Goal: Task Accomplishment & Management: Use online tool/utility

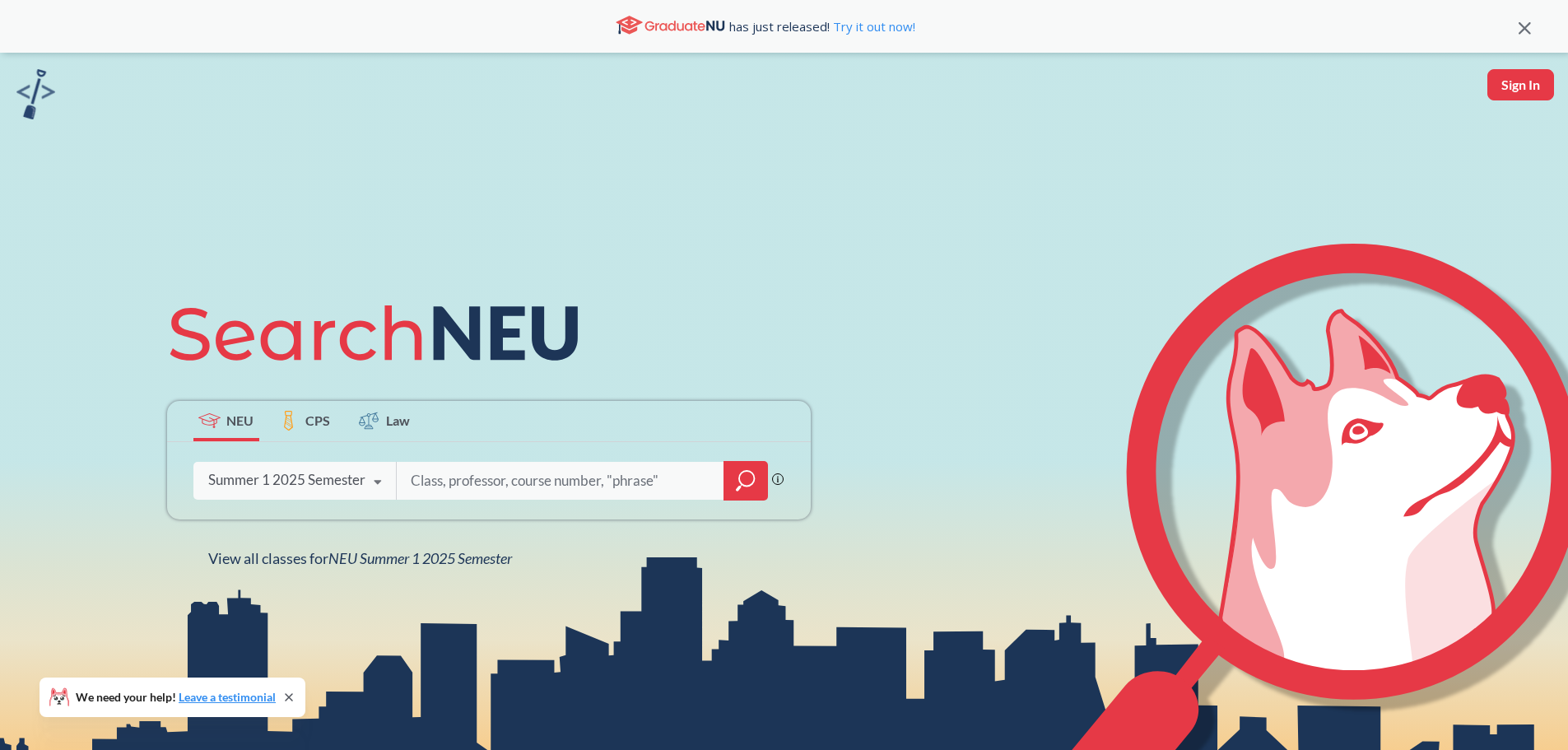
click at [474, 473] on input "search" at bounding box center [560, 480] width 303 height 35
click at [362, 481] on icon at bounding box center [378, 482] width 32 height 47
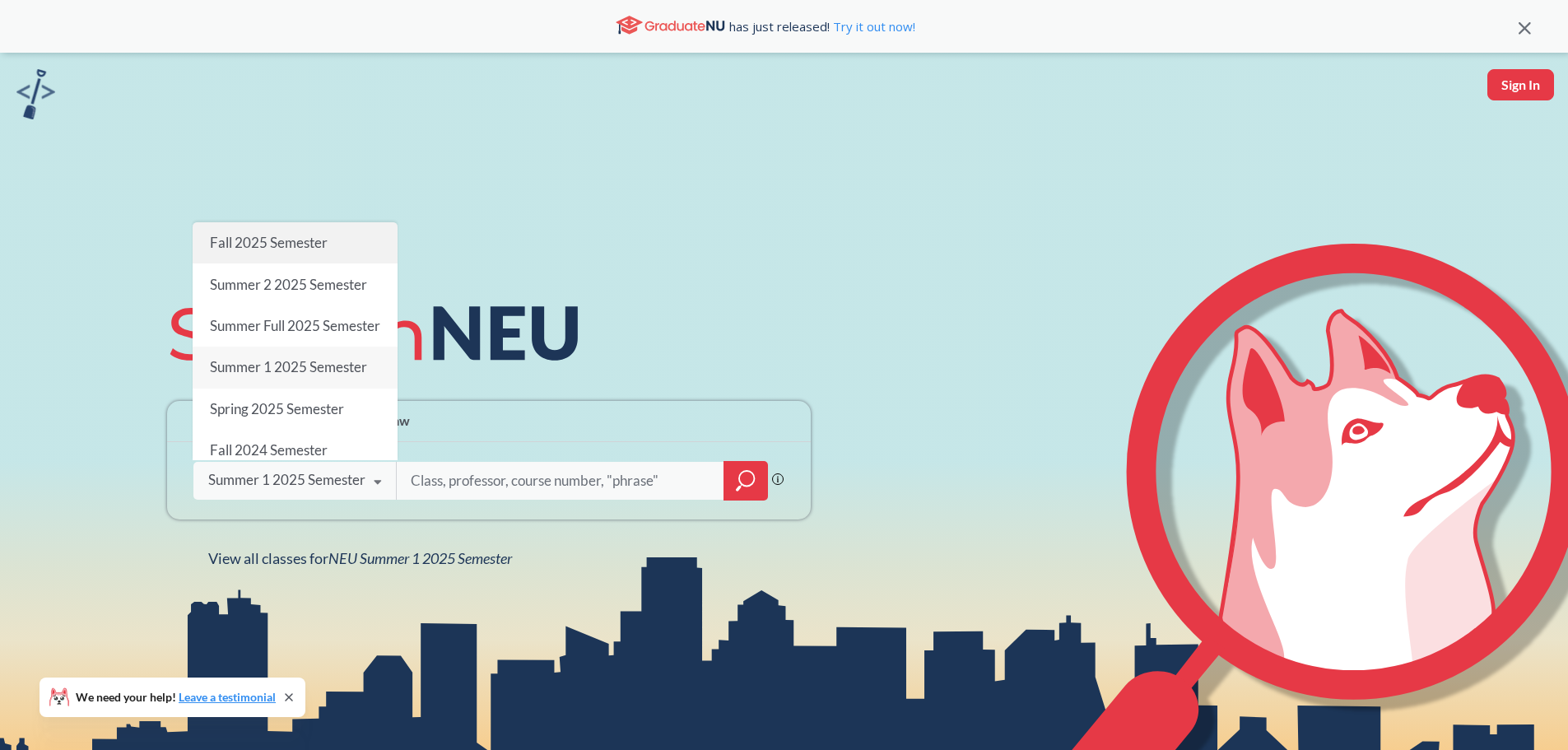
click at [265, 234] on span "Fall 2025 Semester" at bounding box center [267, 241] width 118 height 17
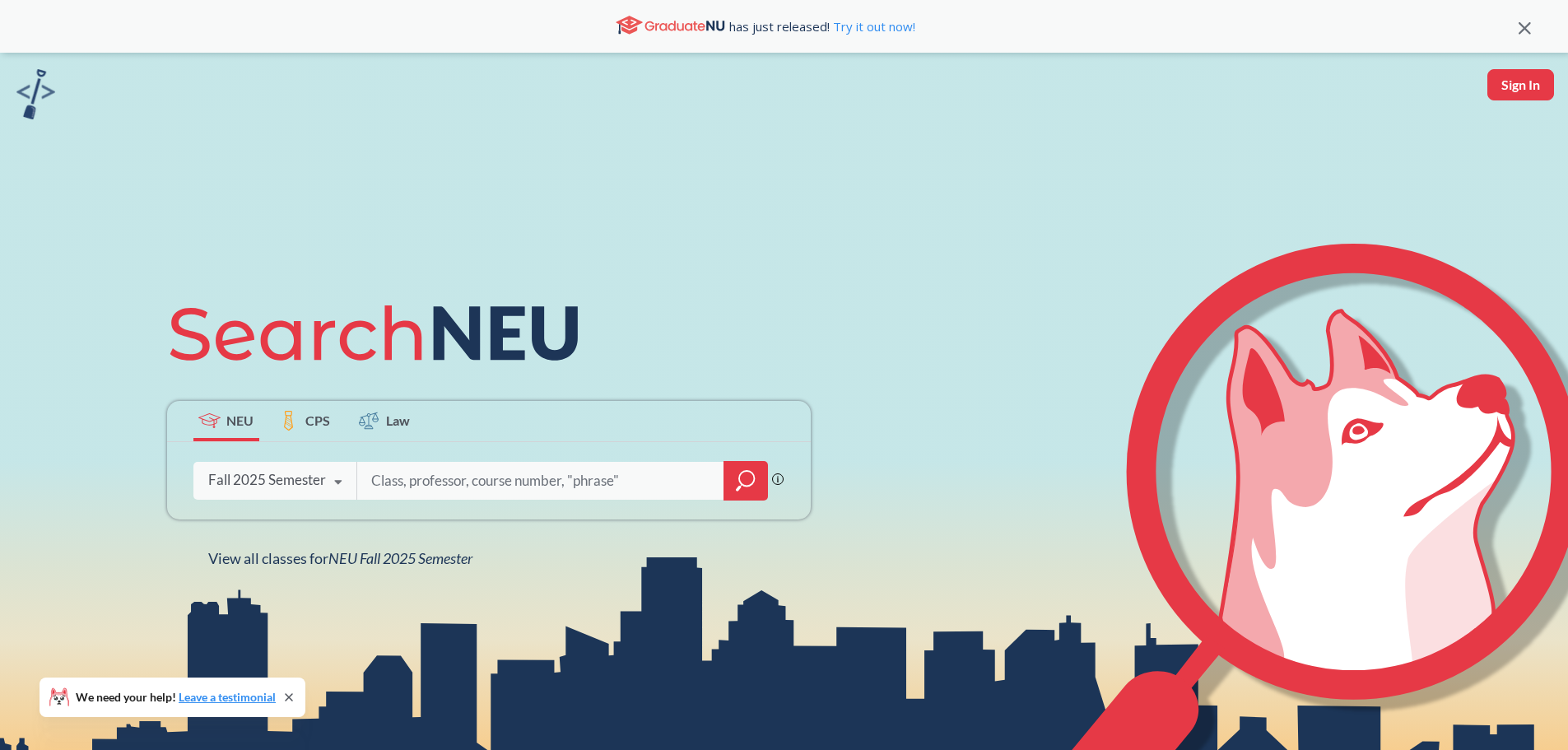
click at [425, 482] on input "search" at bounding box center [540, 480] width 342 height 35
type input "2209"
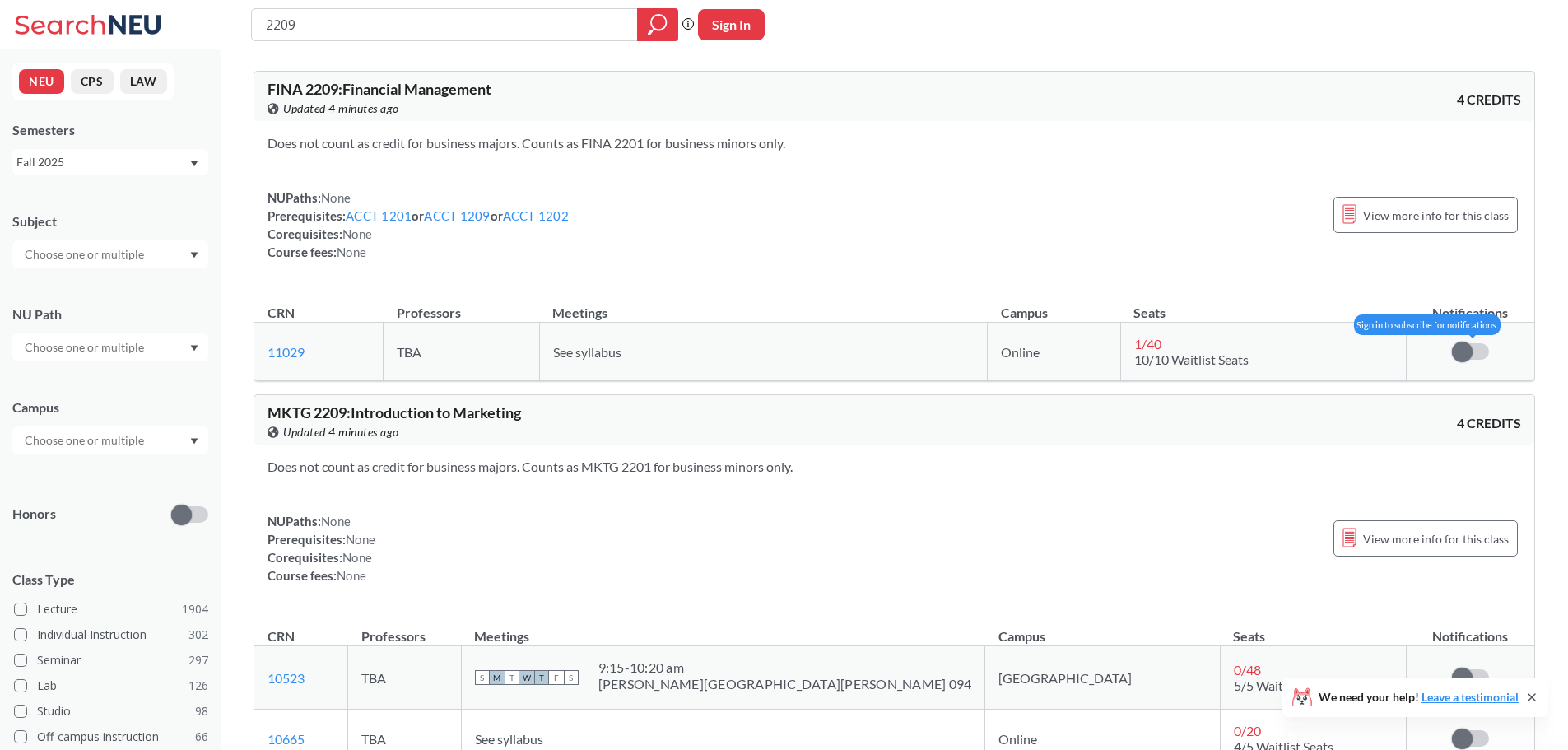
click at [1466, 350] on span at bounding box center [1461, 351] width 21 height 21
click at [1451, 343] on input "checkbox" at bounding box center [1451, 343] width 0 height 0
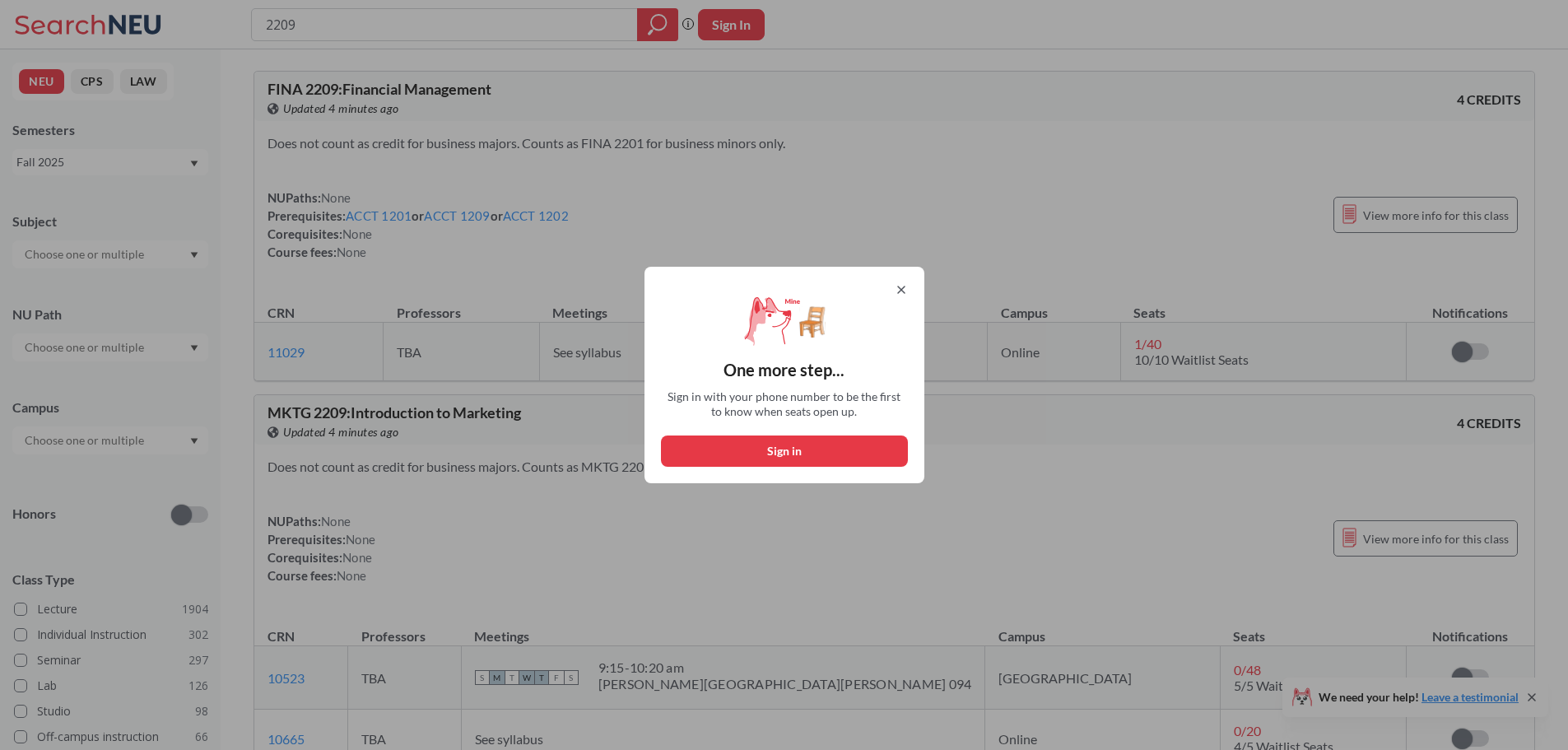
click at [904, 289] on icon at bounding box center [901, 289] width 7 height 7
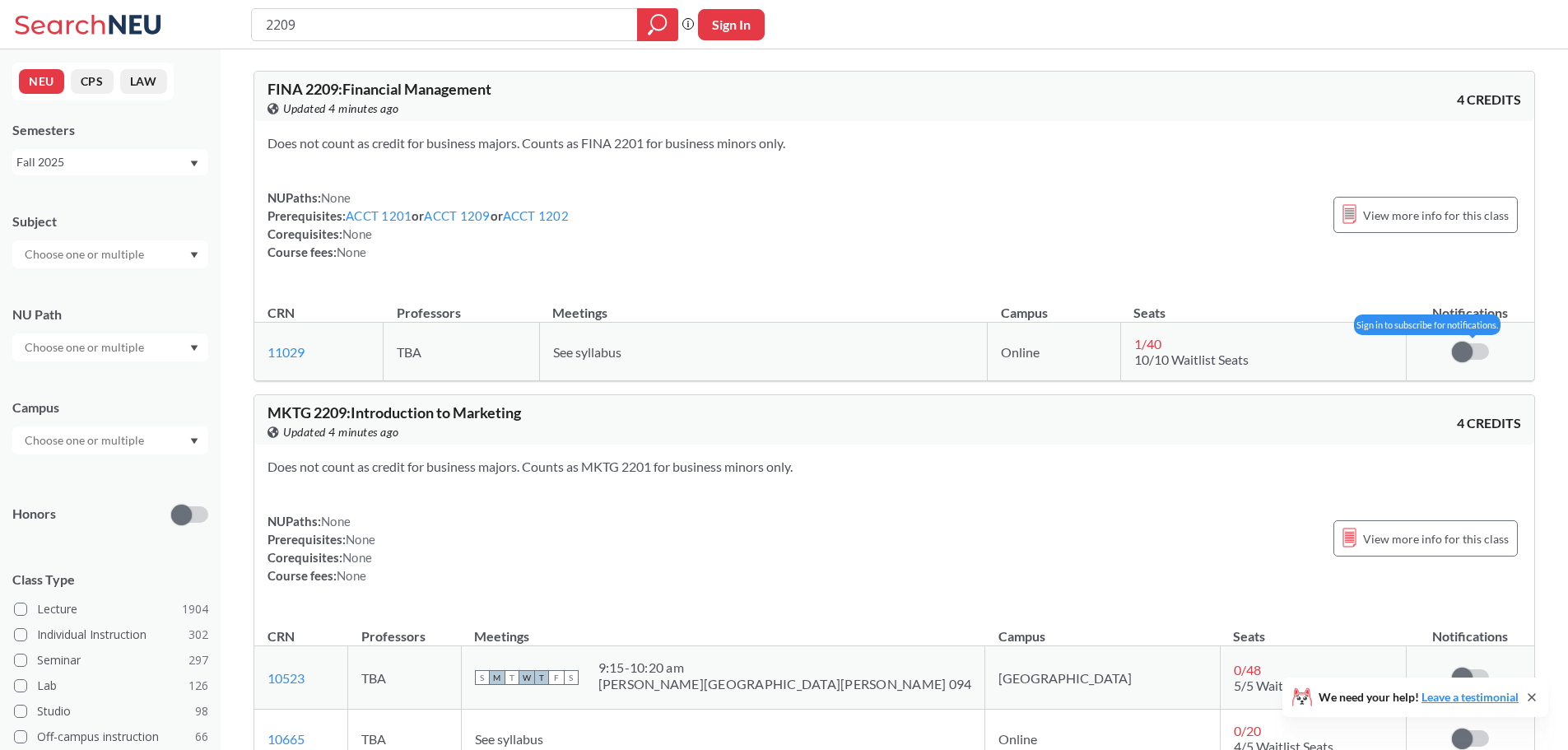
click at [1480, 354] on label at bounding box center [1469, 351] width 37 height 17
click at [1451, 343] on input "checkbox" at bounding box center [1451, 343] width 0 height 0
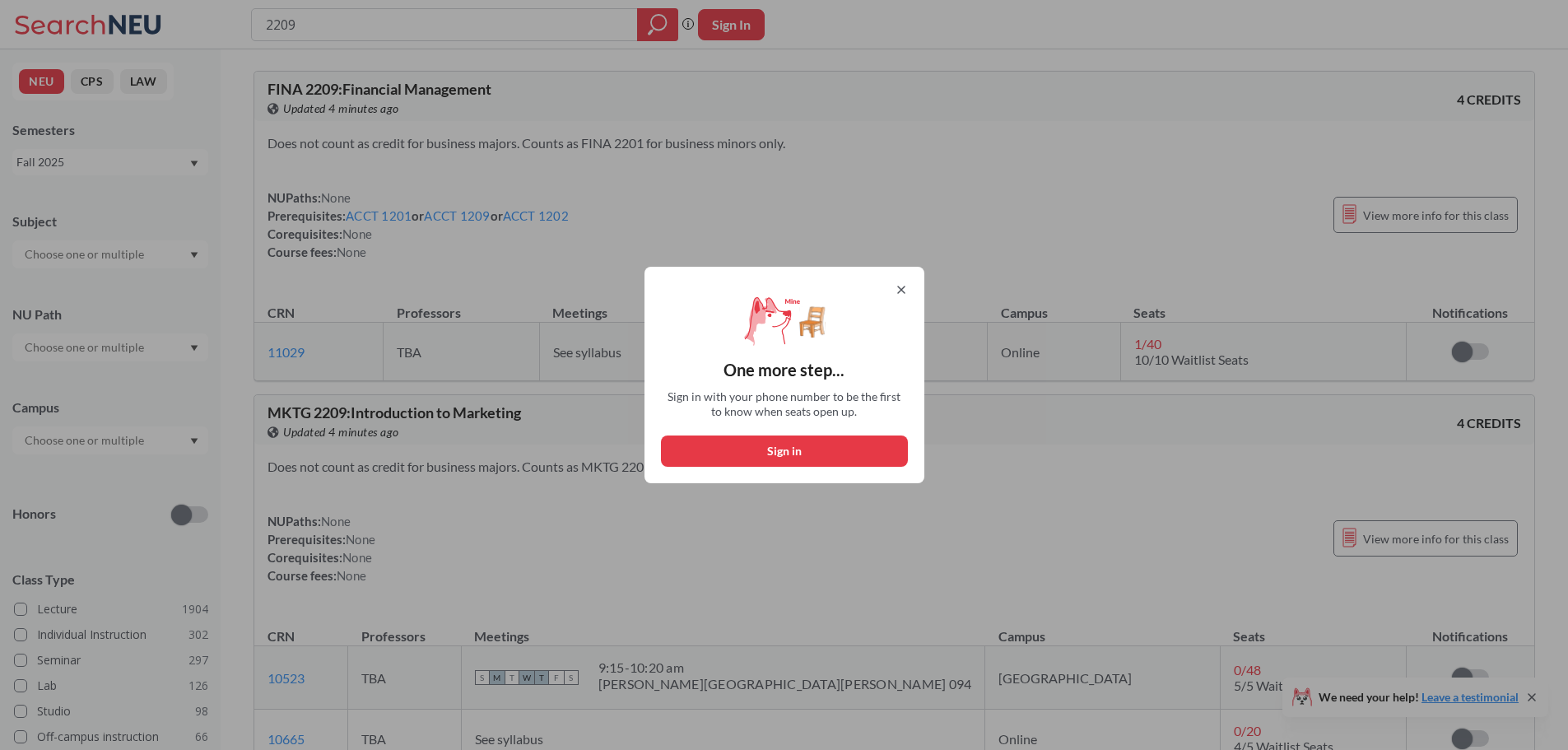
click at [851, 455] on button "Sign in" at bounding box center [784, 451] width 247 height 32
select select "US"
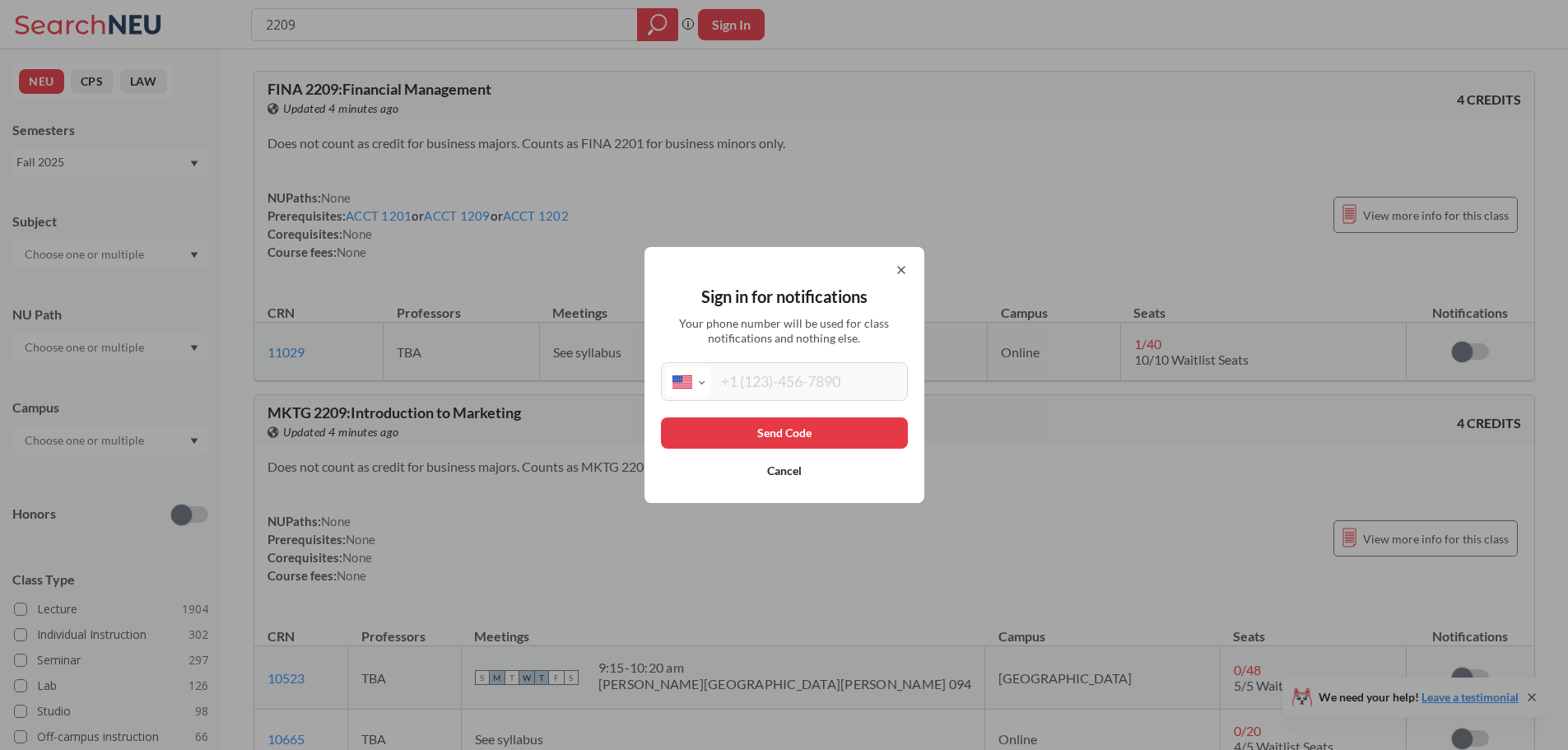
click at [797, 388] on input "tel" at bounding box center [807, 381] width 193 height 31
click at [904, 268] on icon at bounding box center [901, 270] width 7 height 7
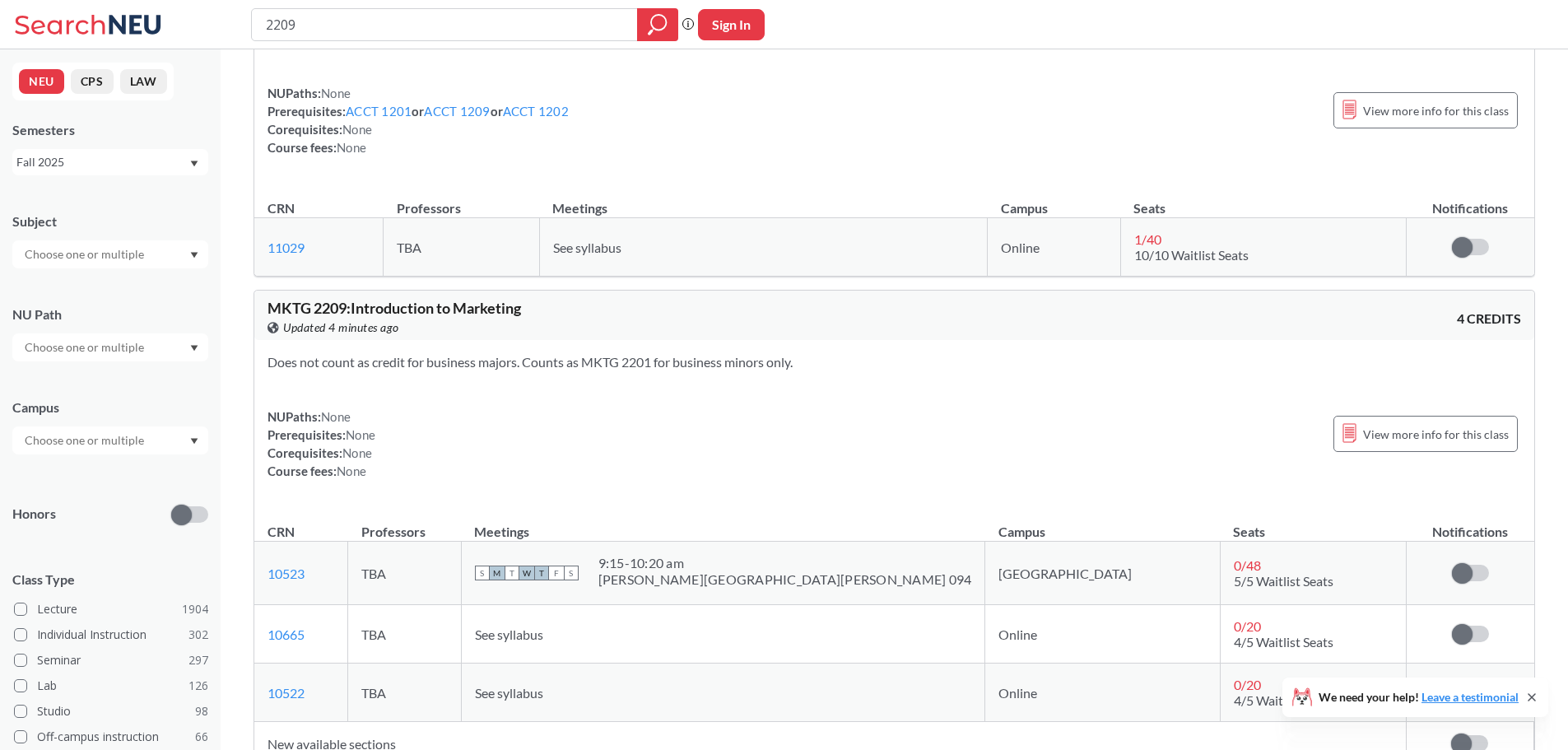
scroll to position [247, 0]
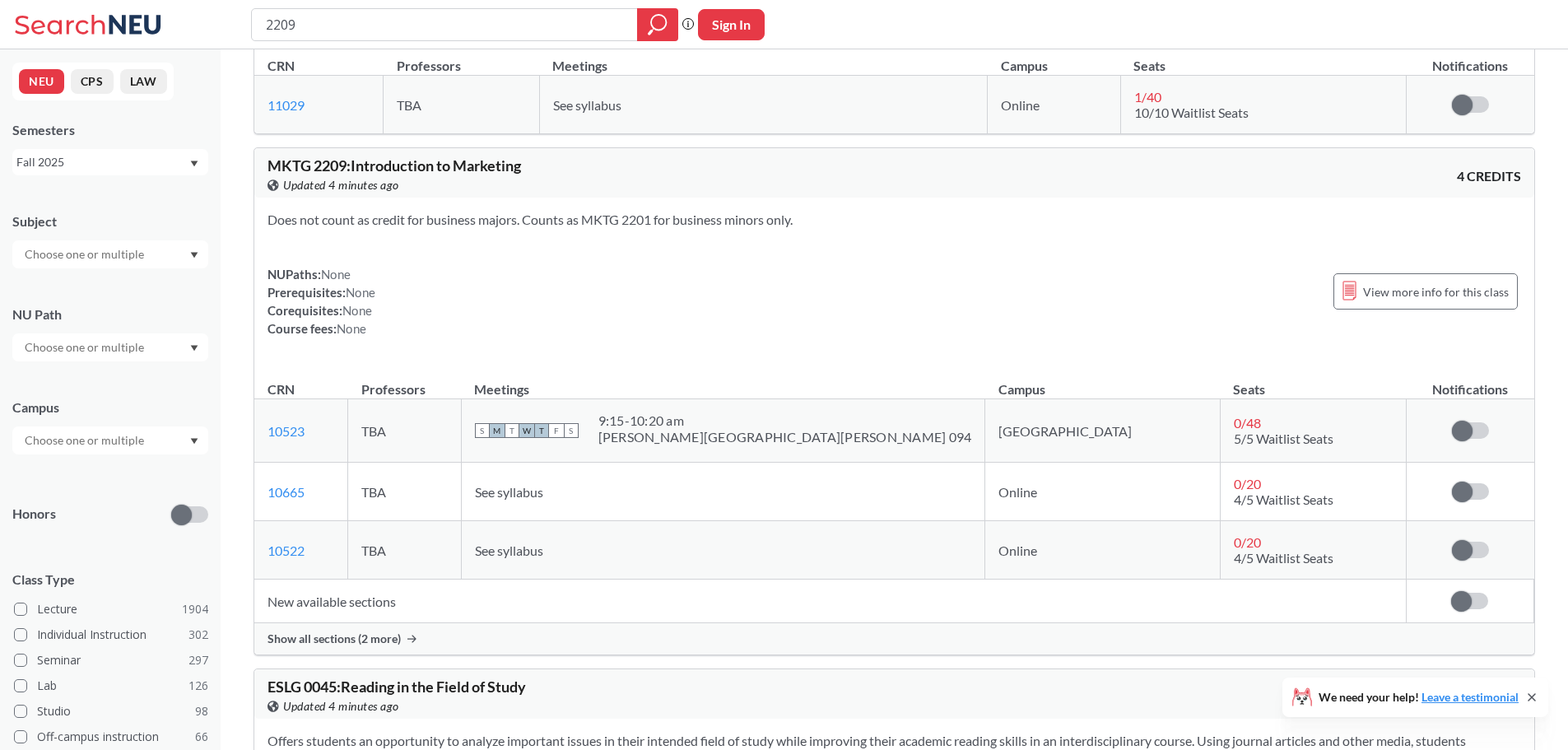
click at [381, 646] on div "Show all sections (2 more)" at bounding box center [894, 639] width 1280 height 32
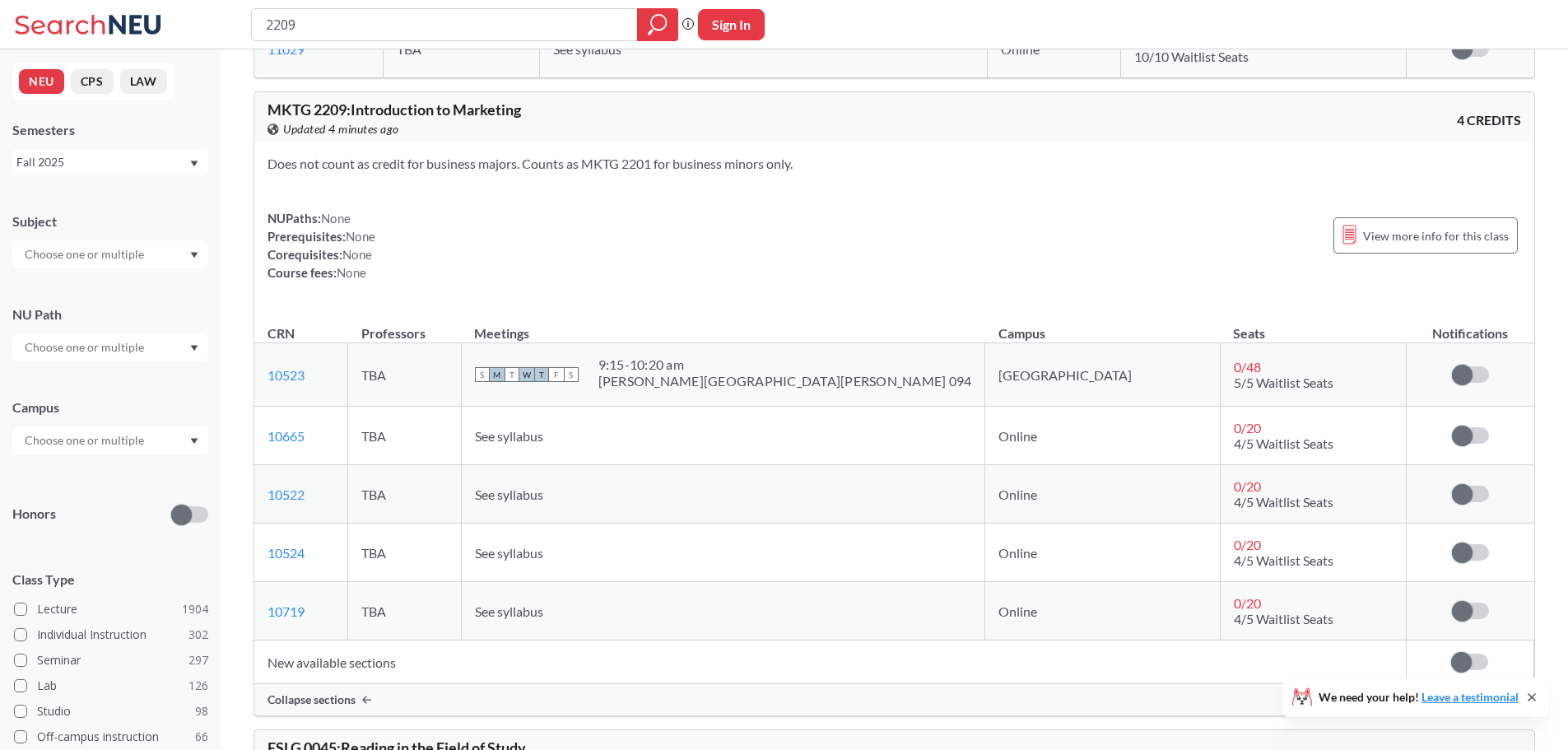
scroll to position [329, 0]
